Goal: Information Seeking & Learning: Learn about a topic

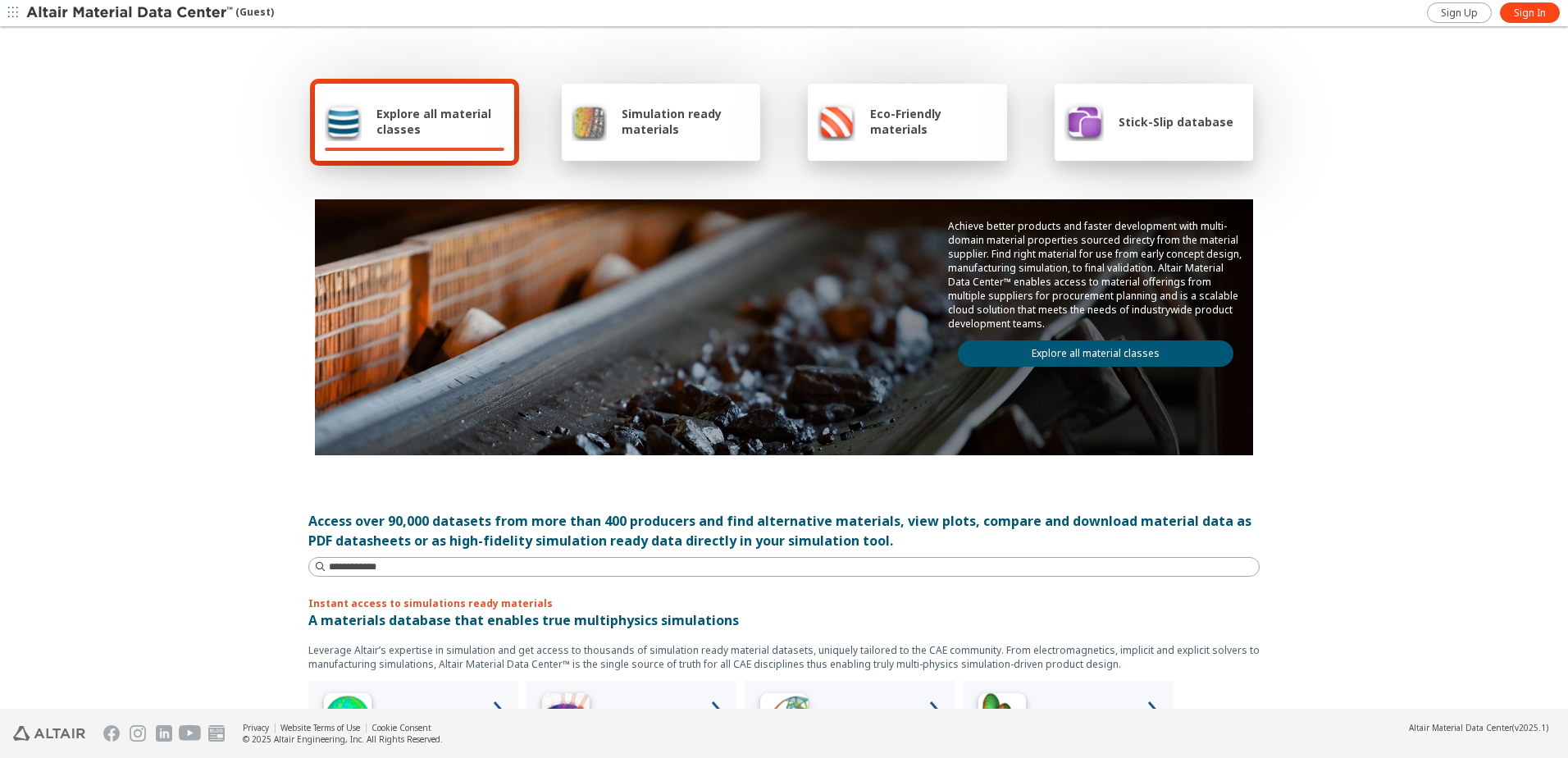
click at [590, 124] on img at bounding box center [589, 121] width 36 height 39
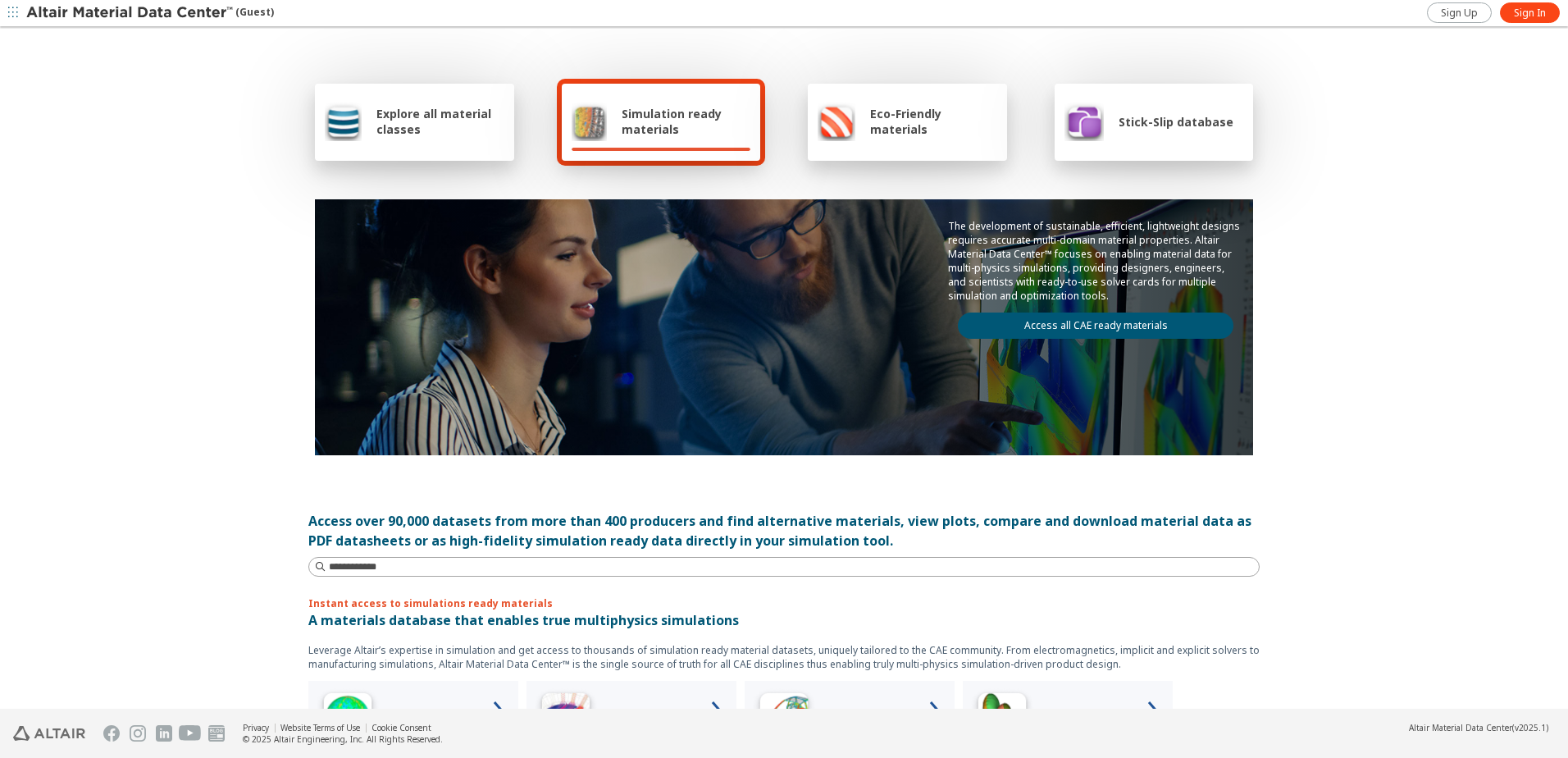
click at [817, 116] on img at bounding box center [836, 121] width 37 height 39
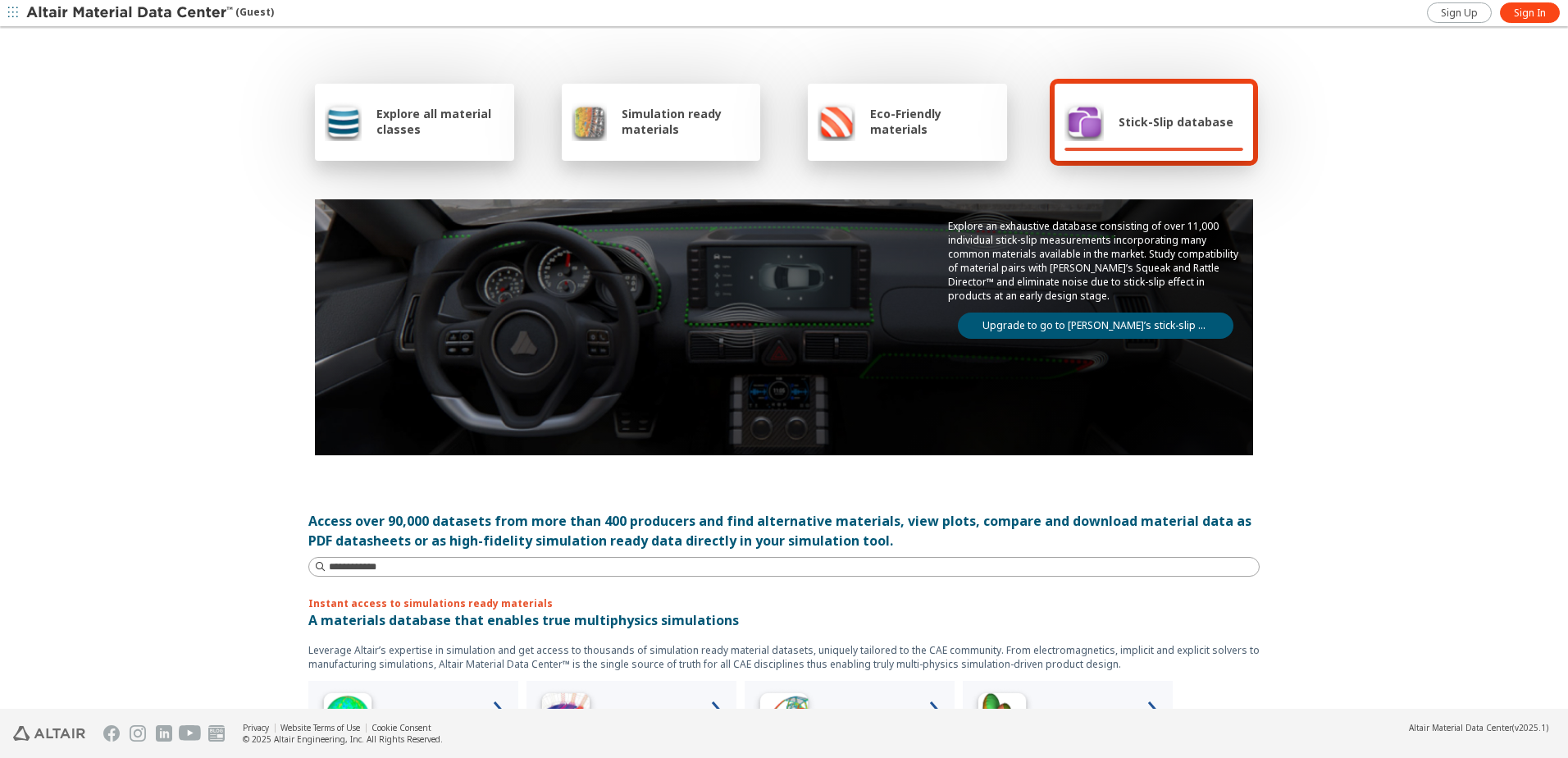
click at [942, 140] on div "Eco-Friendly materials" at bounding box center [907, 121] width 179 height 39
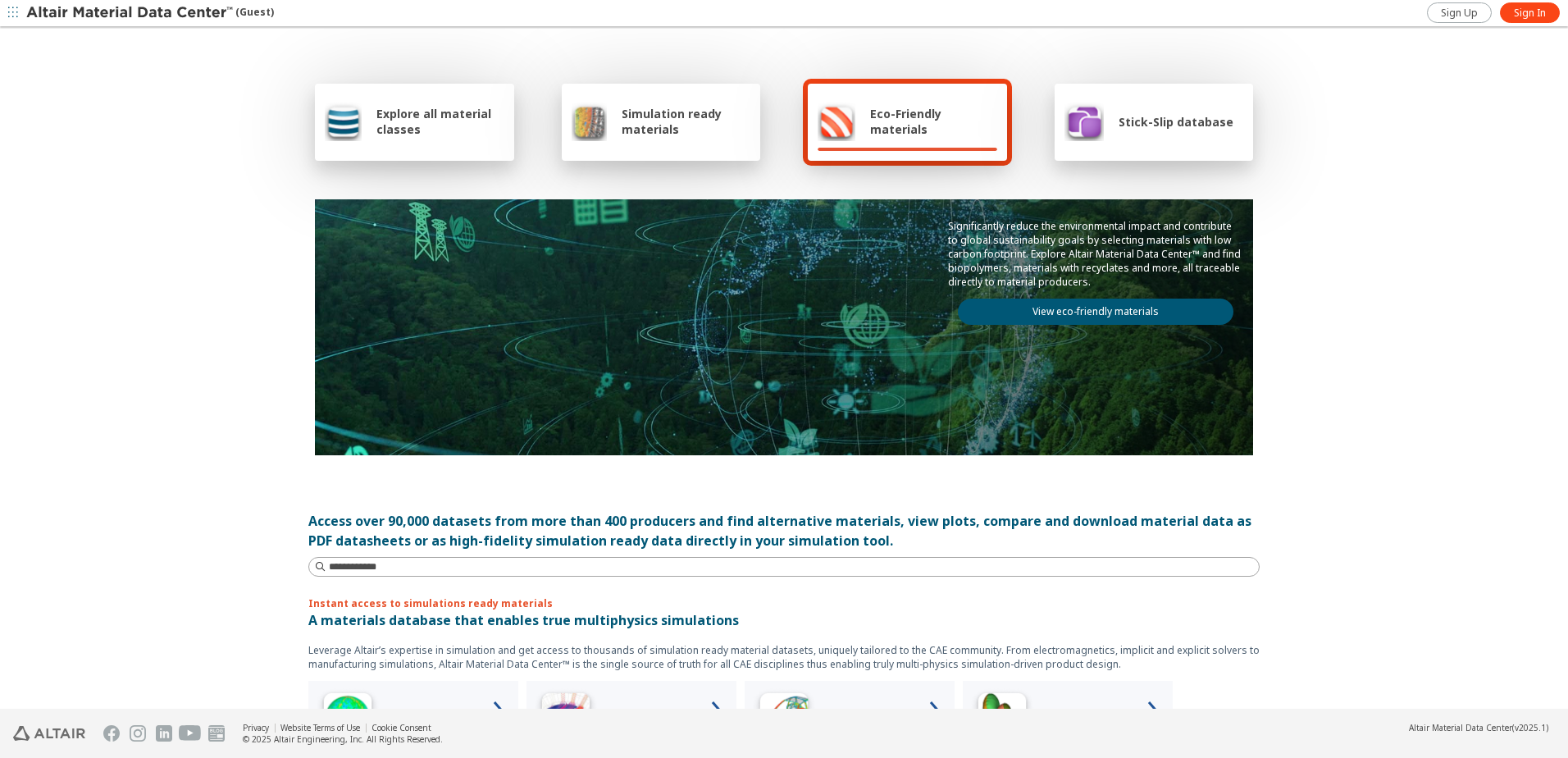
click at [729, 130] on span "Simulation ready materials" at bounding box center [686, 121] width 129 height 31
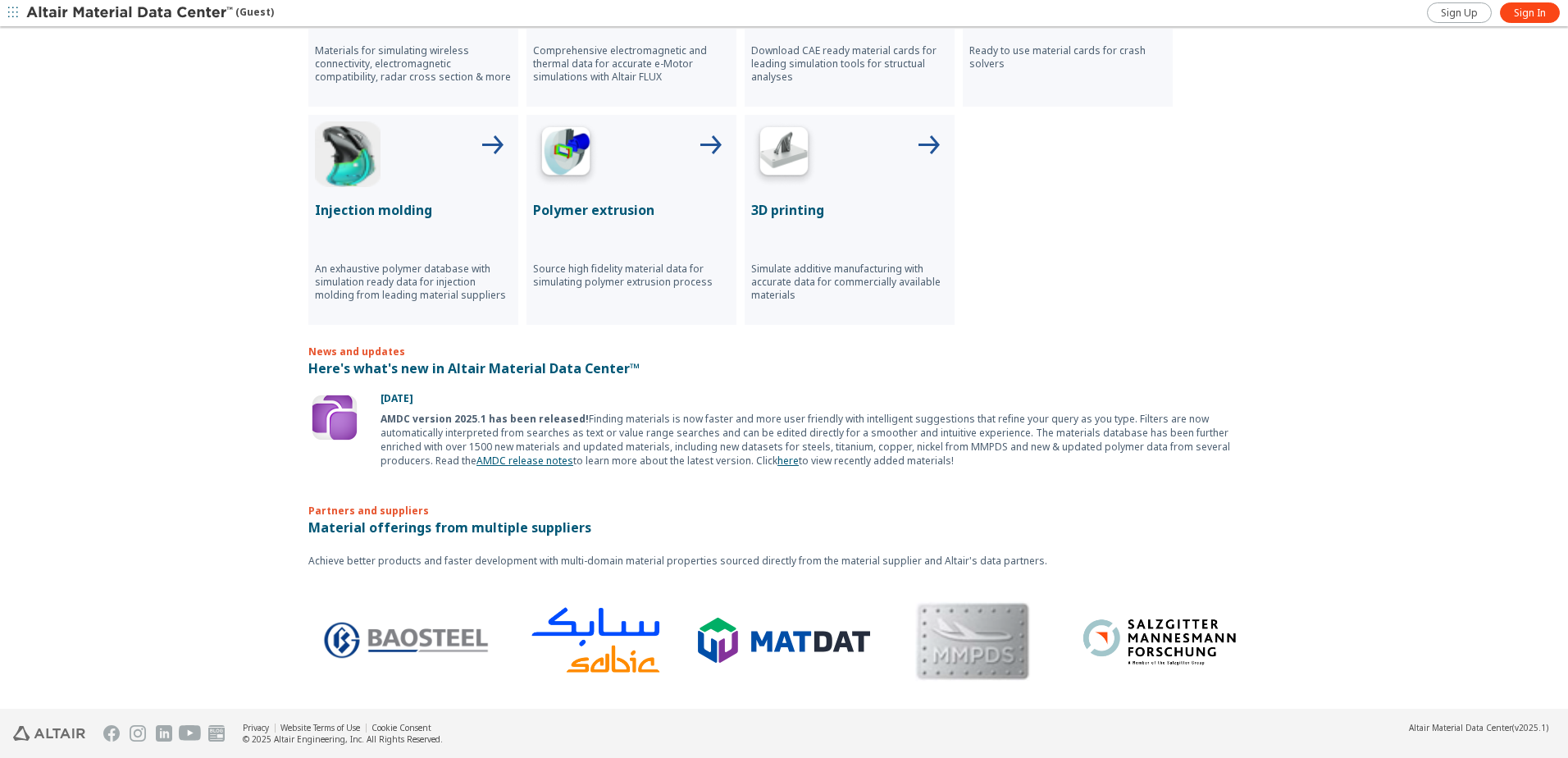
scroll to position [785, 0]
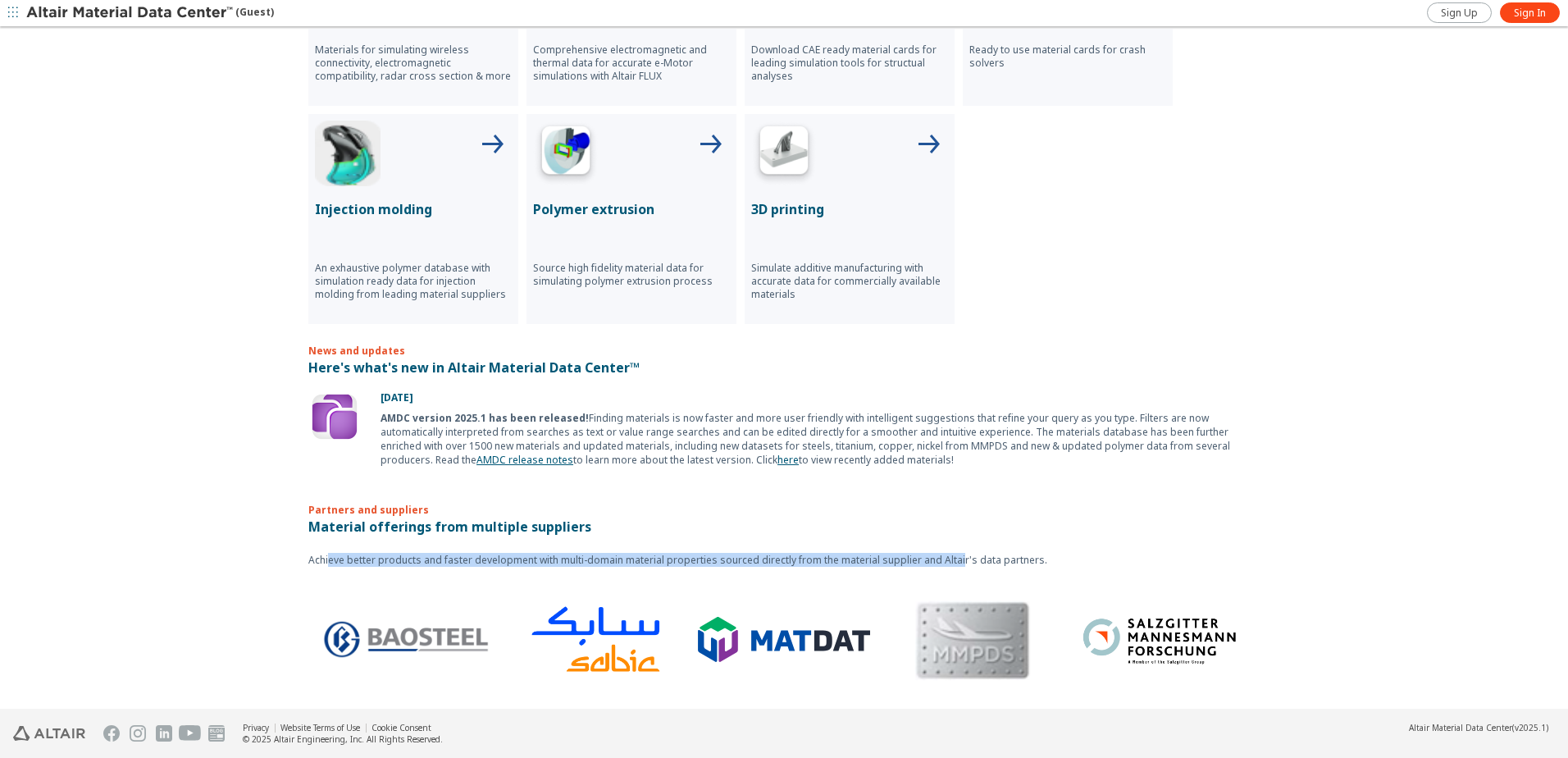
drag, startPoint x: 332, startPoint y: 554, endPoint x: 946, endPoint y: 539, distance: 614.2
click at [946, 539] on div "Achieve better products and faster development with multi-domain material prope…" at bounding box center [784, 623] width 951 height 173
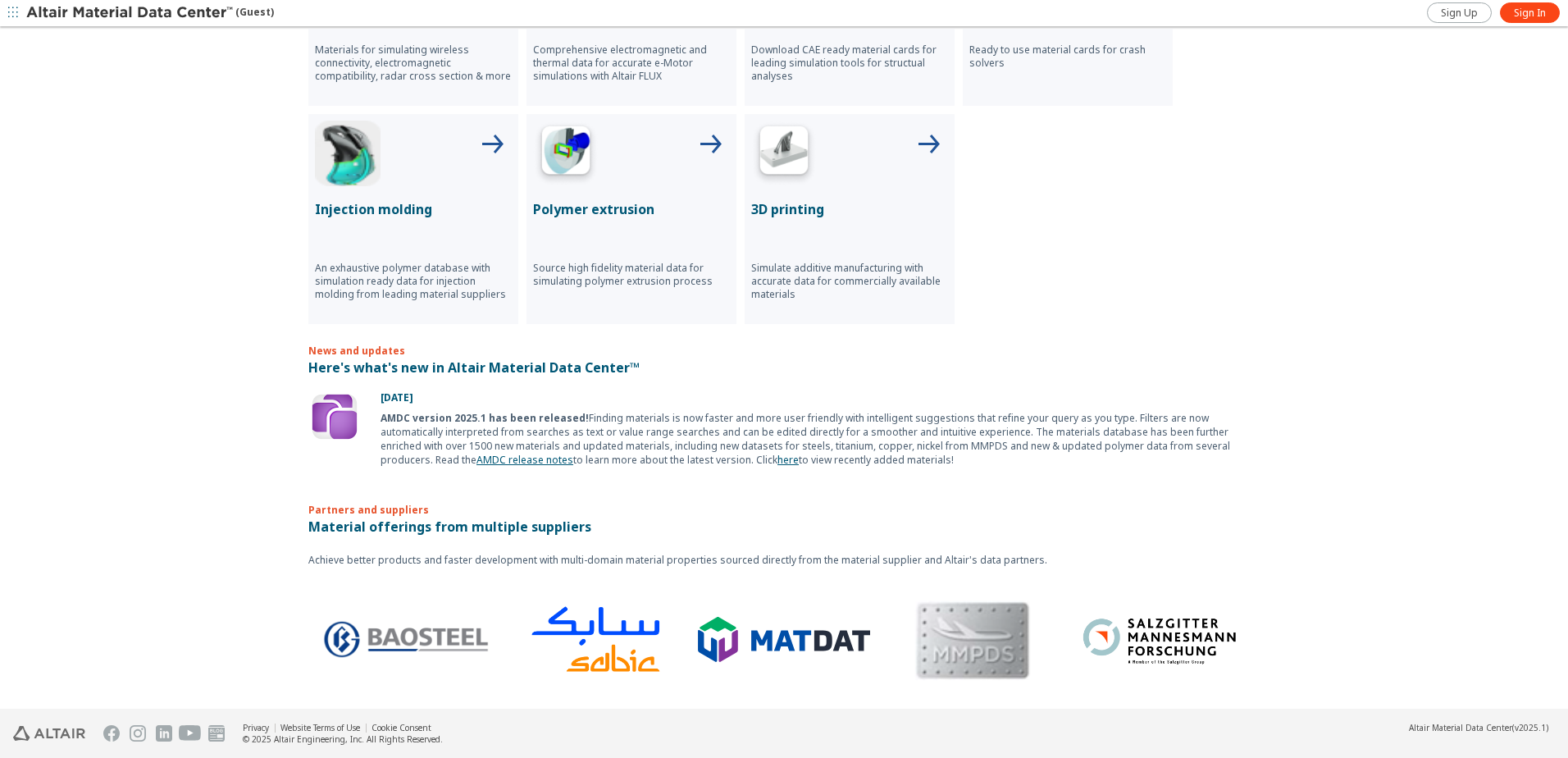
drag, startPoint x: 946, startPoint y: 539, endPoint x: 975, endPoint y: 547, distance: 30.1
click at [975, 547] on div "Achieve better products and faster development with multi-domain material prope…" at bounding box center [784, 623] width 951 height 173
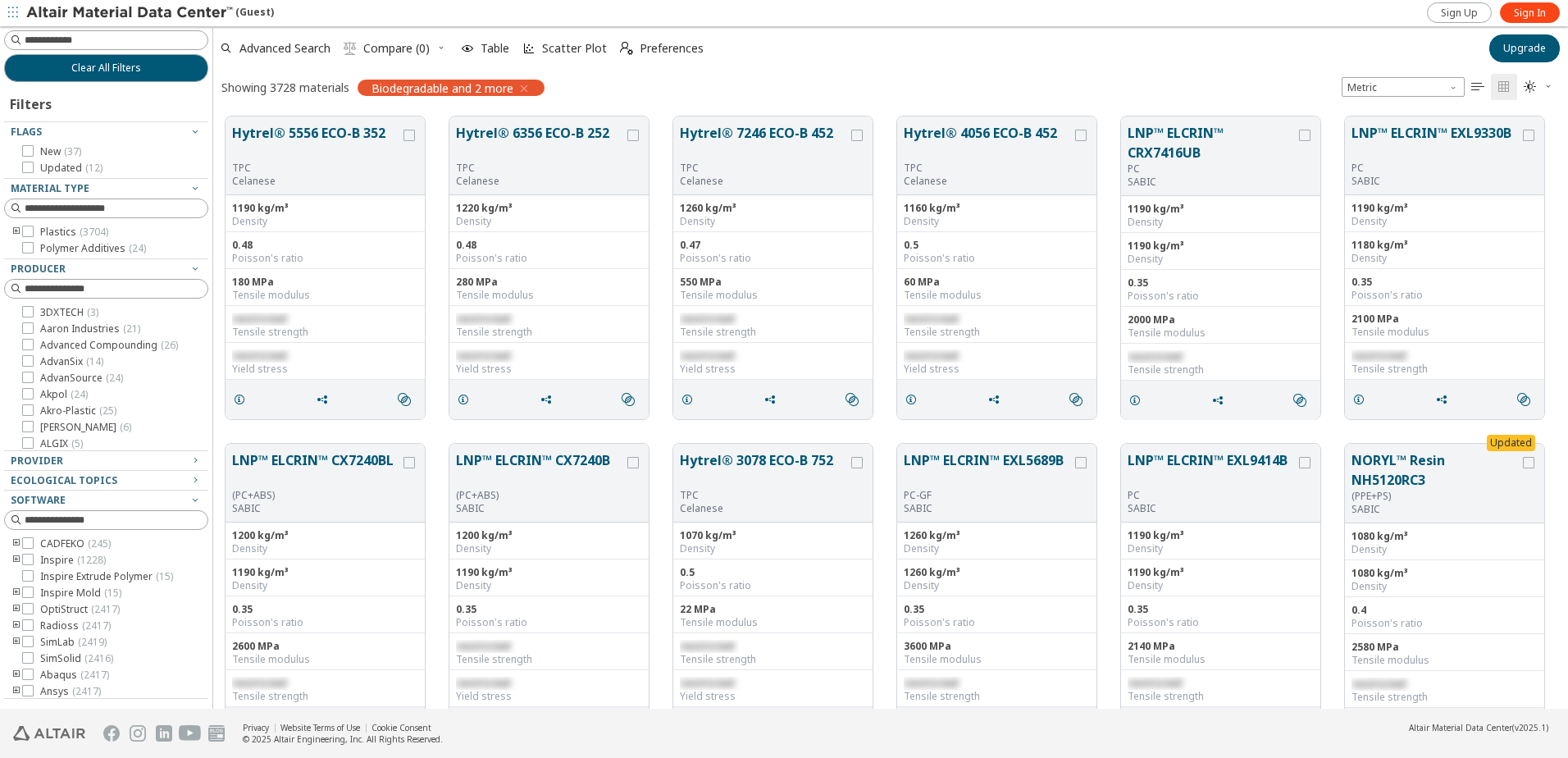
scroll to position [592, 1342]
click at [702, 324] on span "restricted" at bounding box center [706, 319] width 54 height 14
click at [5, 8] on span "button" at bounding box center [13, 13] width 16 height 27
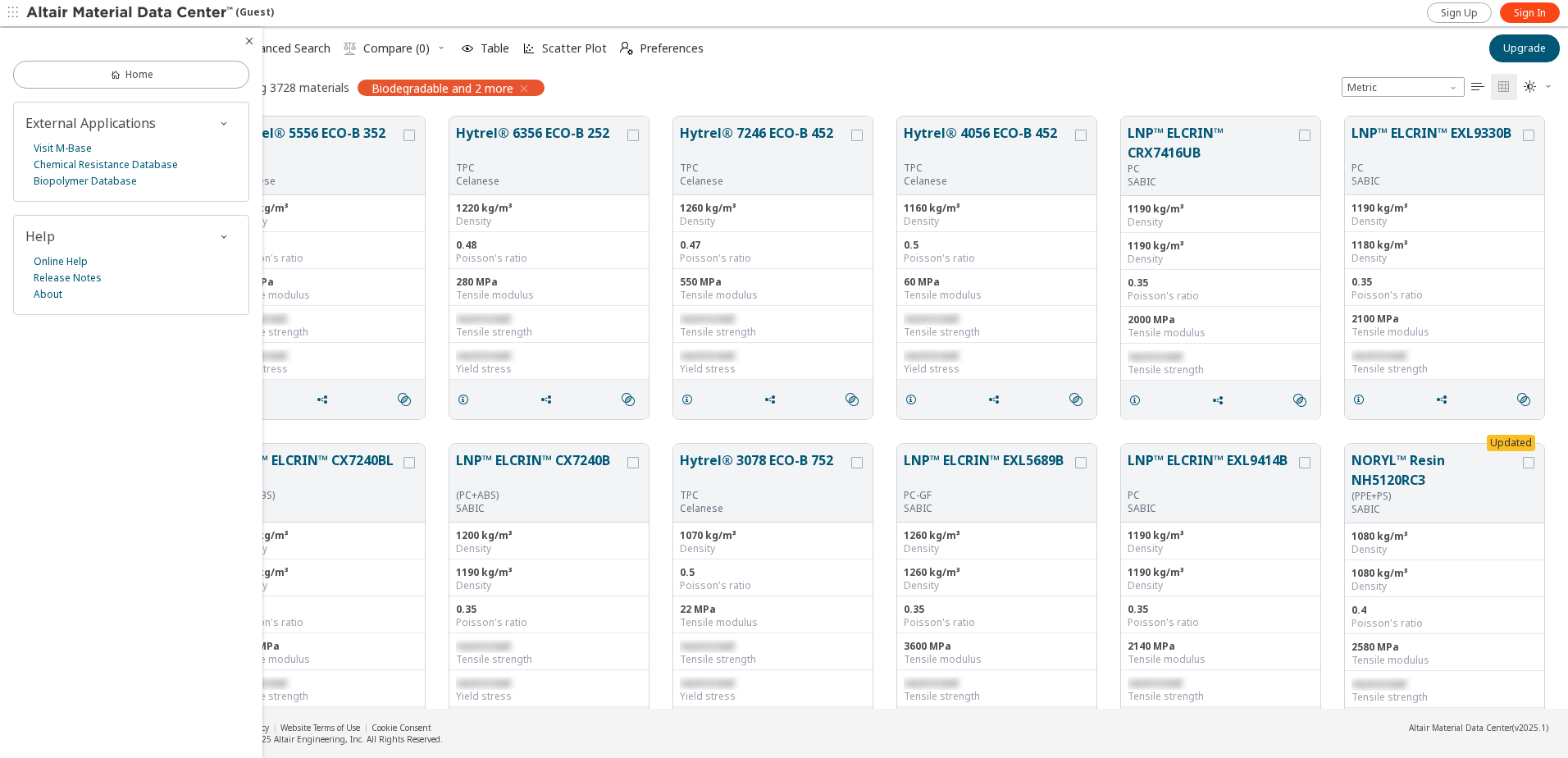
click at [1313, 44] on div "Advanced Search  Compare (0) Table Scatter Plot  Preferences" at bounding box center [846, 48] width 1265 height 36
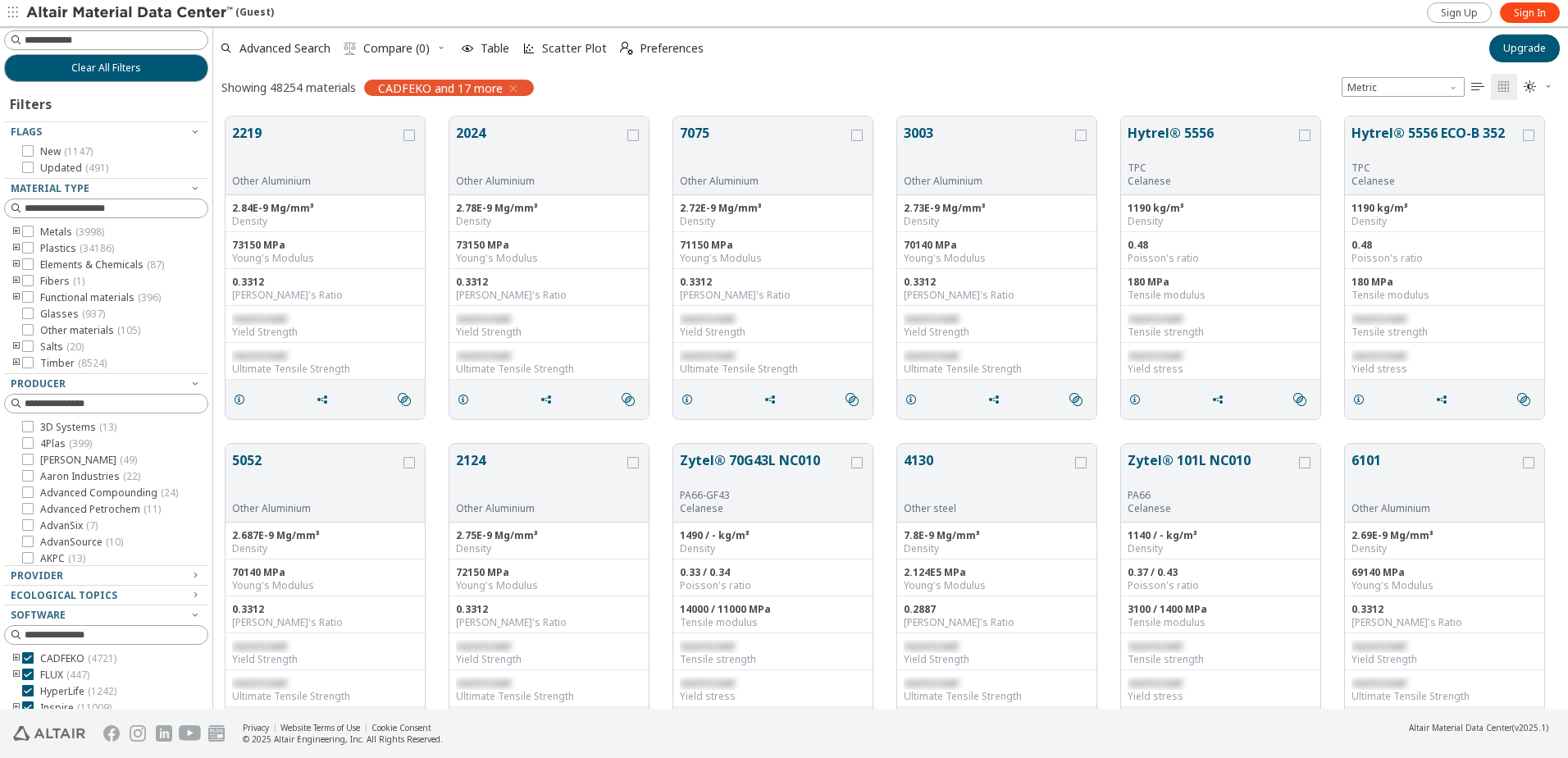
scroll to position [13, 13]
